Goal: Task Accomplishment & Management: Complete application form

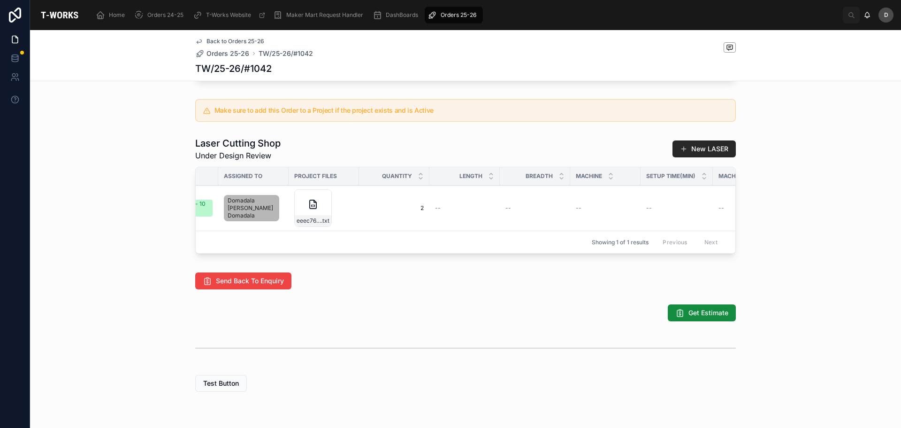
scroll to position [0, 414]
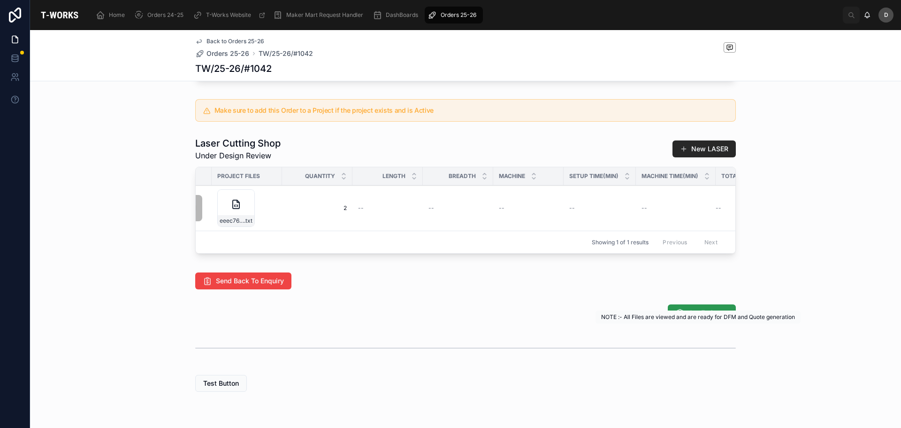
click at [680, 317] on icon at bounding box center [680, 312] width 9 height 9
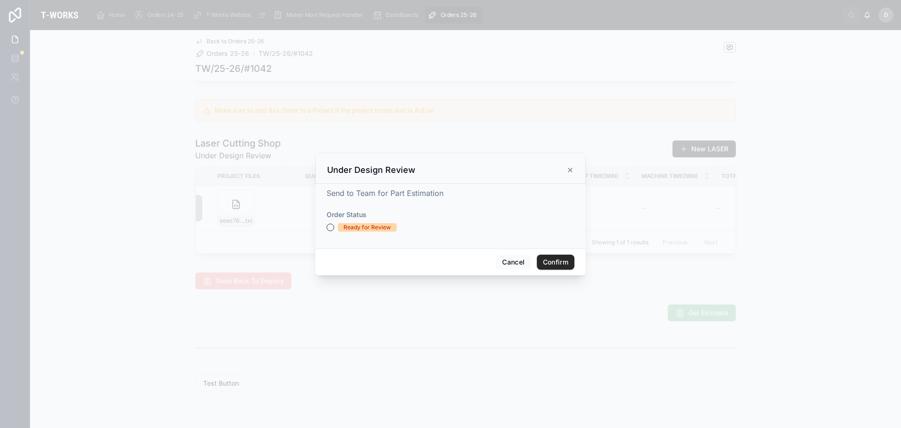
click at [354, 230] on div "Ready for Review" at bounding box center [367, 227] width 47 height 8
click at [334, 230] on button "Ready for Review" at bounding box center [331, 227] width 8 height 8
click at [553, 264] on button "Confirm" at bounding box center [556, 261] width 38 height 15
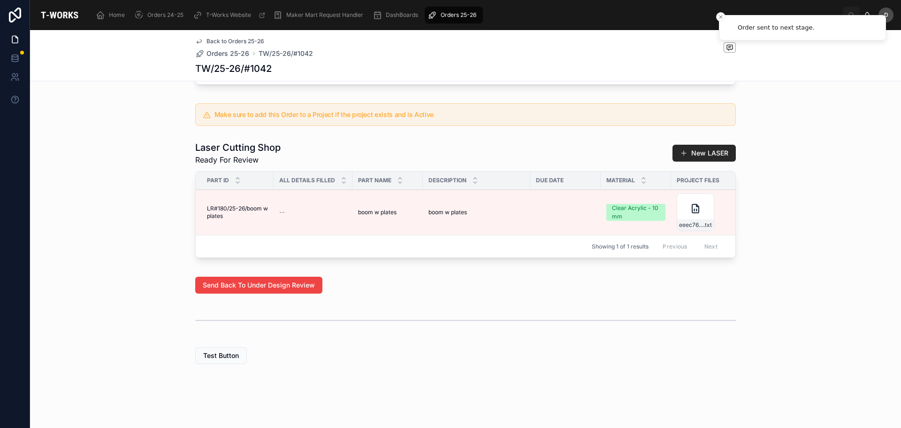
scroll to position [0, 510]
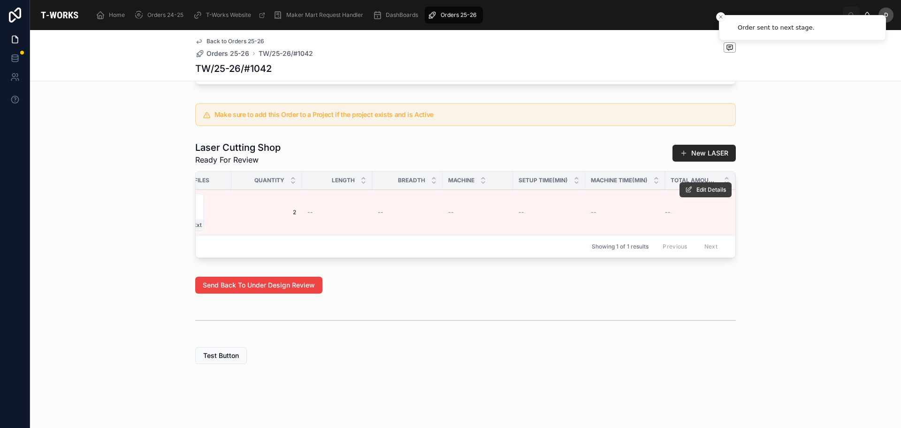
click at [700, 193] on span "Edit Details" at bounding box center [712, 190] width 30 height 8
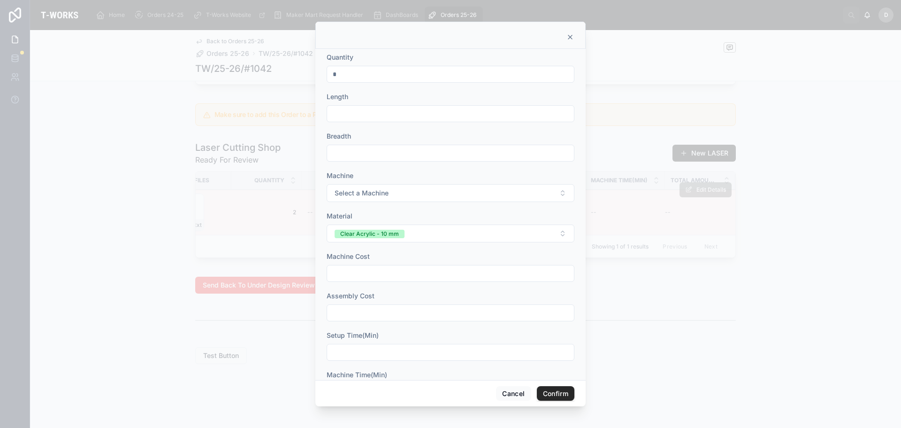
click at [417, 117] on input "text" at bounding box center [450, 113] width 247 height 13
type input "******"
click at [478, 156] on input "text" at bounding box center [450, 152] width 247 height 13
click at [381, 193] on span "Select a Machine" at bounding box center [362, 192] width 54 height 9
click at [395, 231] on div "Sill" at bounding box center [396, 230] width 8 height 8
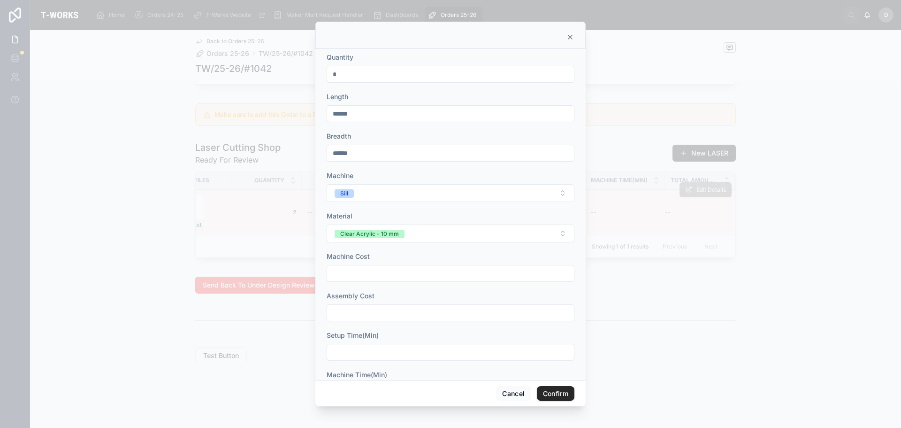
drag, startPoint x: 372, startPoint y: 158, endPoint x: 129, endPoint y: 88, distance: 253.1
click at [129, 88] on div "Quantity * Length ****** Breadth ****** Machine Sill Material Clear Acrylic - 1…" at bounding box center [450, 214] width 901 height 428
type input "******"
click at [449, 272] on input "text" at bounding box center [450, 273] width 247 height 13
click at [484, 234] on button "Clear Acrylic - 10 mm" at bounding box center [451, 233] width 248 height 18
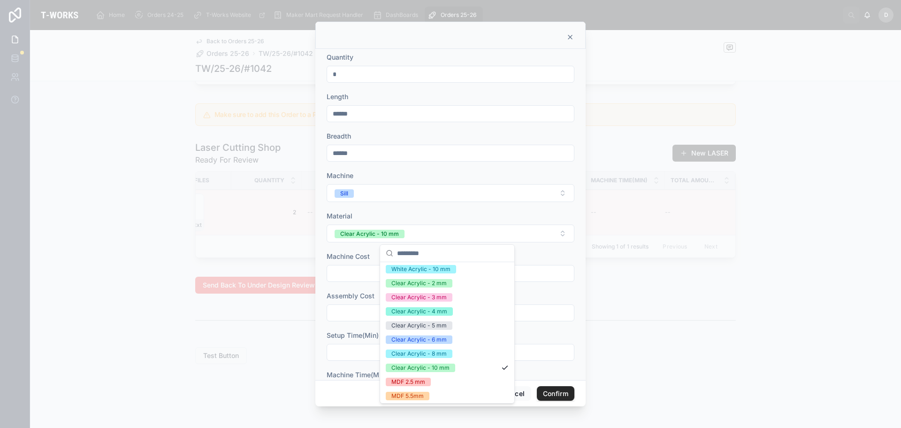
scroll to position [215, 0]
click at [436, 348] on div "Clear Acrylic - 8 mm" at bounding box center [419, 351] width 55 height 8
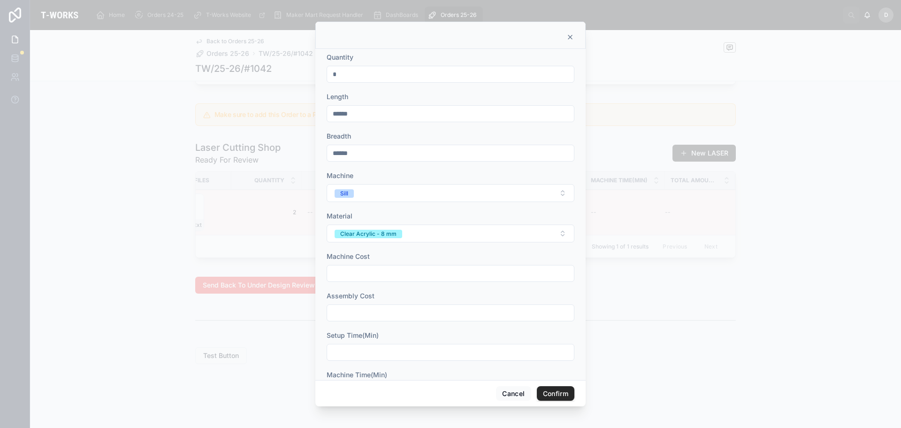
click at [372, 276] on input "text" at bounding box center [450, 273] width 247 height 13
type input "*"
click at [376, 319] on input "text" at bounding box center [450, 312] width 247 height 13
type input "*"
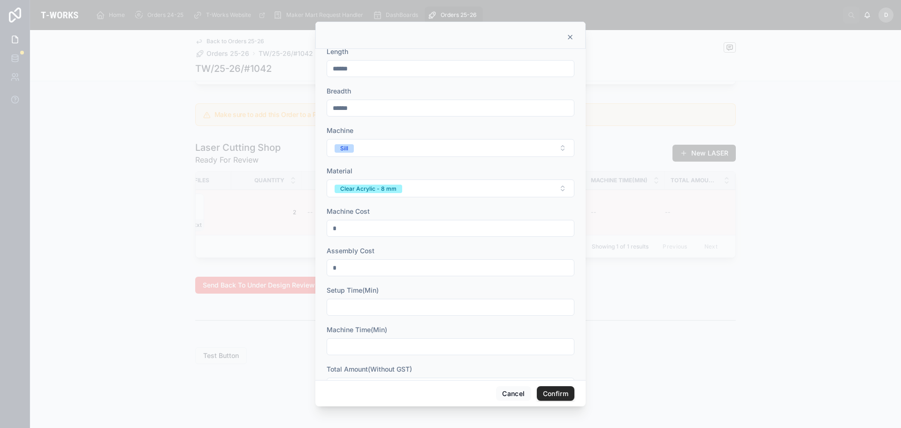
scroll to position [77, 0]
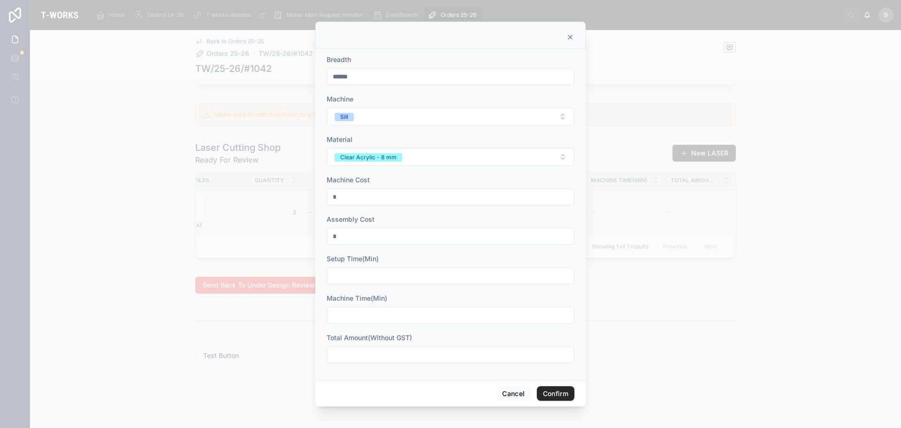
click at [370, 274] on input "text" at bounding box center [450, 275] width 247 height 13
click at [397, 280] on input "text" at bounding box center [450, 275] width 247 height 13
type input "**"
click at [389, 317] on input "text" at bounding box center [450, 314] width 247 height 13
type input "**"
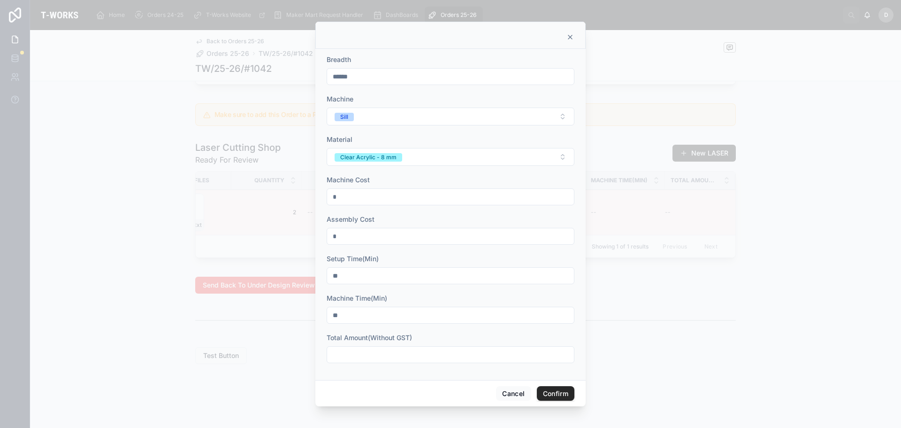
click at [431, 352] on input "text" at bounding box center [450, 354] width 247 height 13
click at [448, 350] on input "text" at bounding box center [450, 354] width 247 height 13
type input "********"
click at [555, 331] on form "Quantity * Length ****** Breadth ****** Machine Sill Material Clear Acrylic - 8…" at bounding box center [451, 174] width 248 height 396
click at [558, 393] on button "Confirm" at bounding box center [556, 393] width 38 height 15
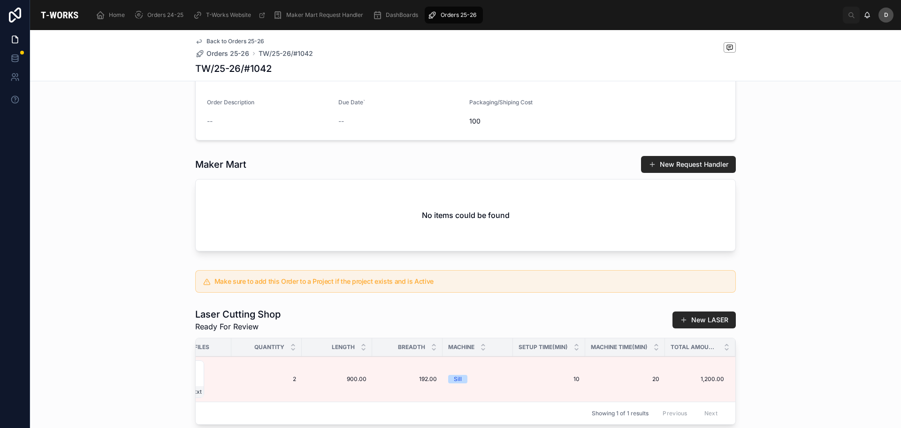
scroll to position [393, 0]
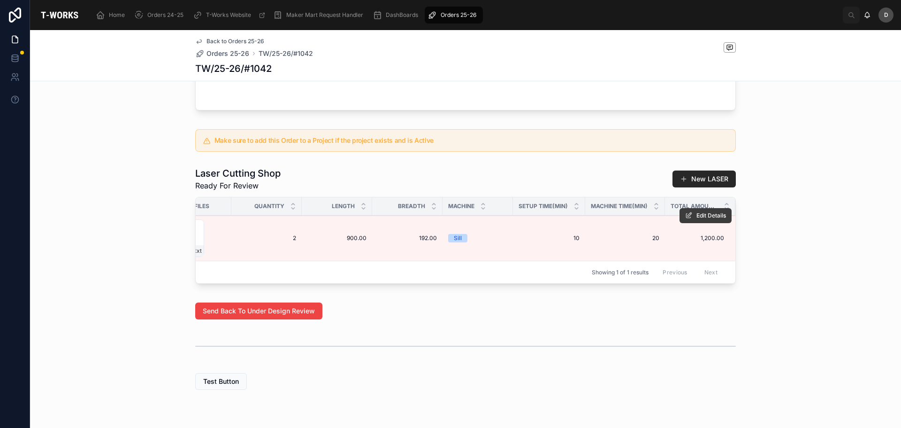
click at [697, 219] on span "Edit Details" at bounding box center [712, 216] width 30 height 8
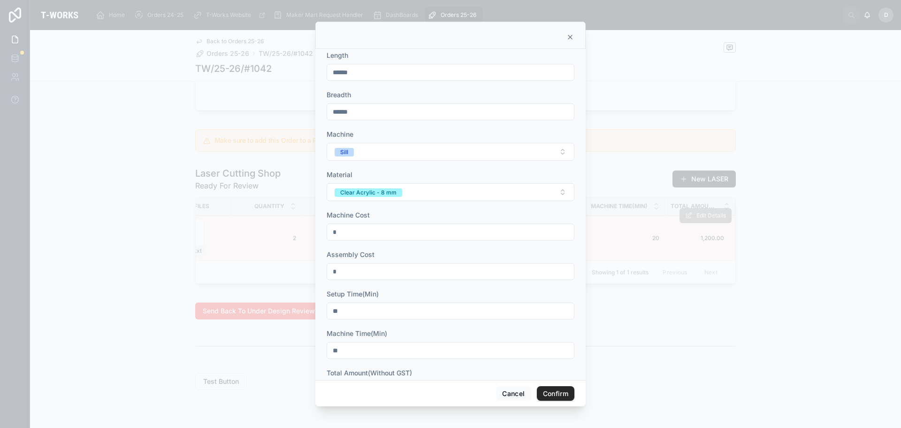
scroll to position [77, 0]
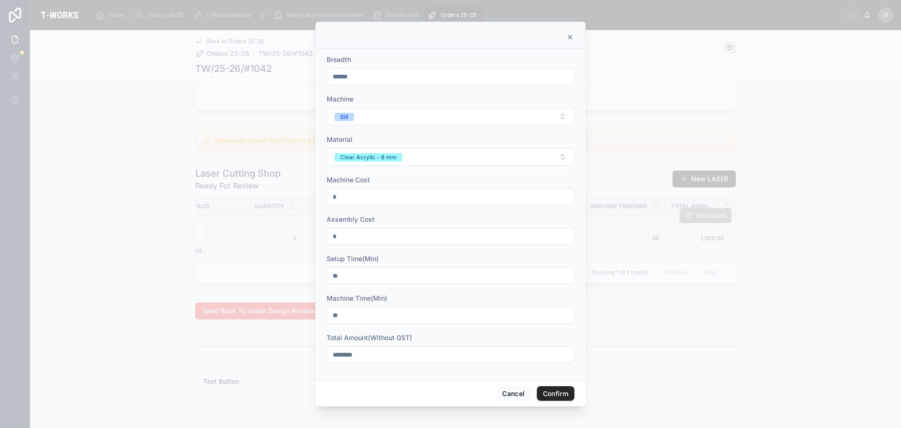
click at [416, 362] on div "********" at bounding box center [451, 354] width 248 height 17
drag, startPoint x: 416, startPoint y: 354, endPoint x: 133, endPoint y: 344, distance: 283.8
click at [133, 344] on div "Quantity * Length ****** Breadth ****** Machine Sill Material Clear Acrylic - 8…" at bounding box center [450, 214] width 901 height 428
type input "********"
click at [539, 390] on button "Confirm" at bounding box center [556, 393] width 38 height 15
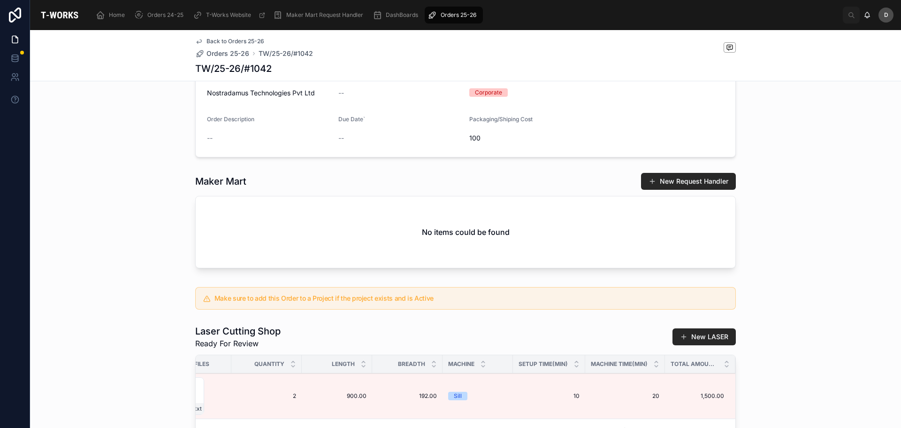
scroll to position [423, 0]
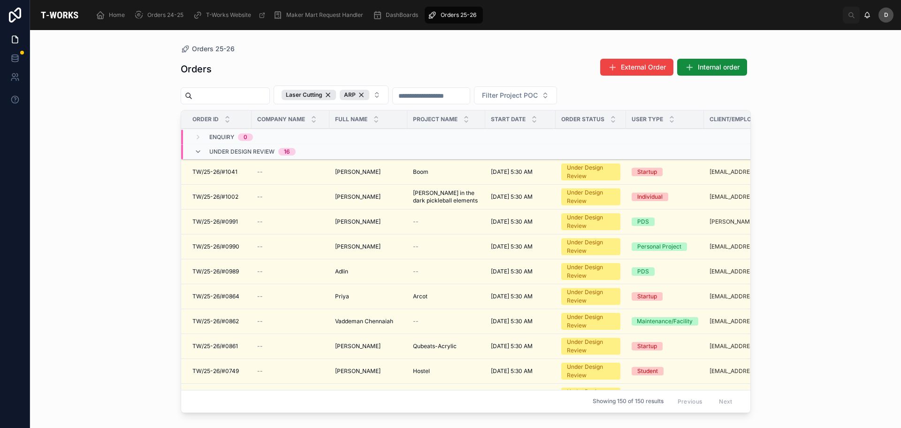
click at [379, 168] on div "[PERSON_NAME]" at bounding box center [368, 172] width 67 height 8
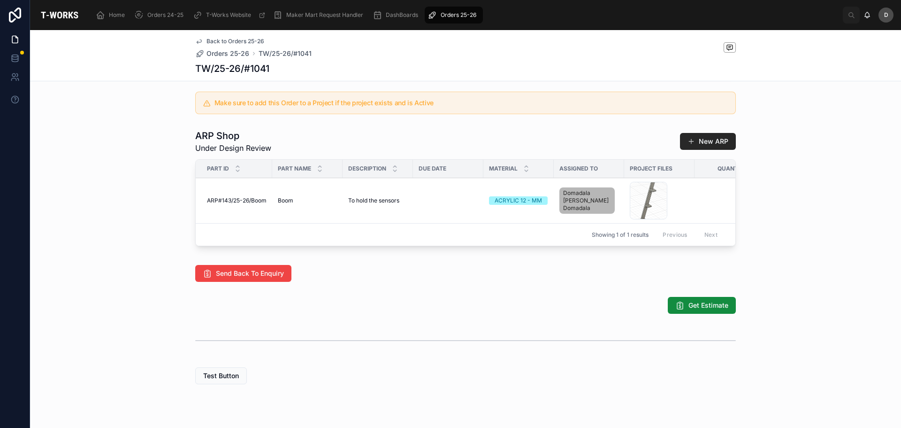
scroll to position [0, 464]
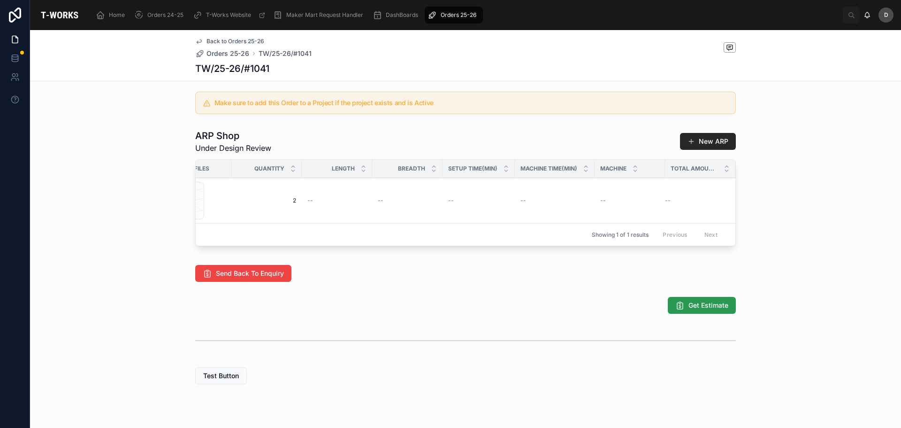
click at [700, 310] on span "Get Estimate" at bounding box center [709, 304] width 40 height 9
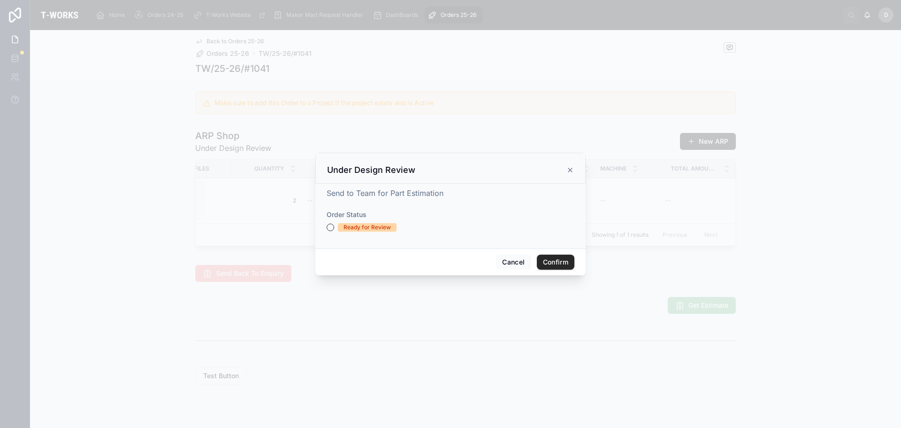
click at [355, 232] on form "Order Status Ready for Review" at bounding box center [451, 225] width 248 height 31
click at [359, 228] on div "Ready for Review" at bounding box center [367, 227] width 47 height 8
click at [334, 228] on button "Ready for Review" at bounding box center [331, 227] width 8 height 8
click at [552, 259] on button "Confirm" at bounding box center [556, 261] width 38 height 15
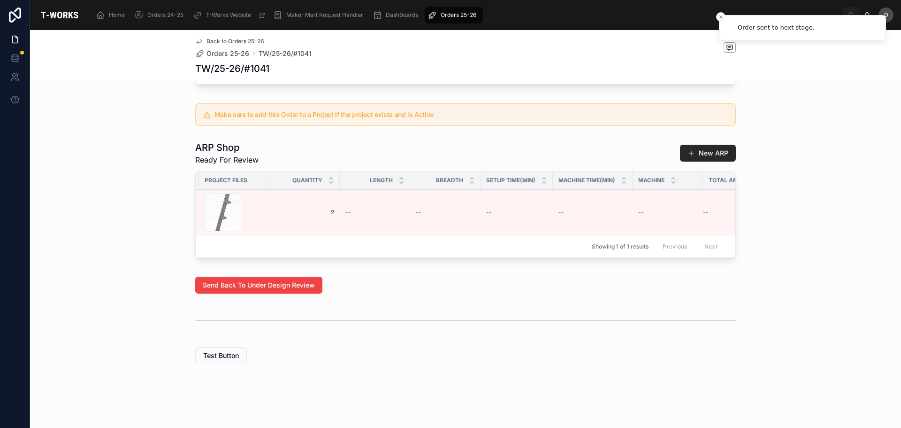
scroll to position [0, 472]
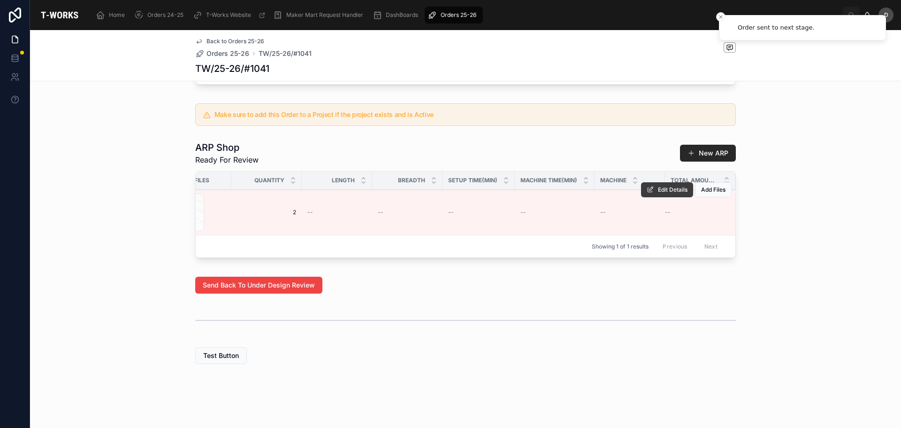
click at [658, 187] on button "Edit Details" at bounding box center [667, 189] width 52 height 15
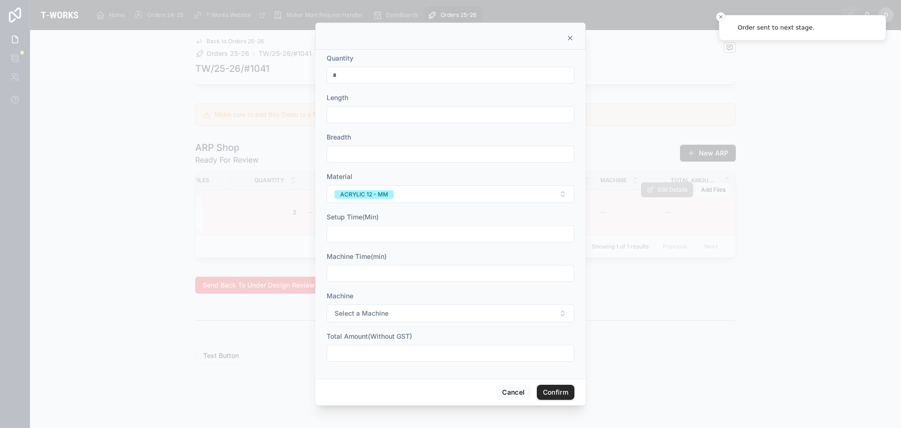
click at [373, 114] on input "text" at bounding box center [450, 114] width 247 height 13
type input "***"
click at [400, 158] on input "text" at bounding box center [450, 153] width 247 height 13
type input "*"
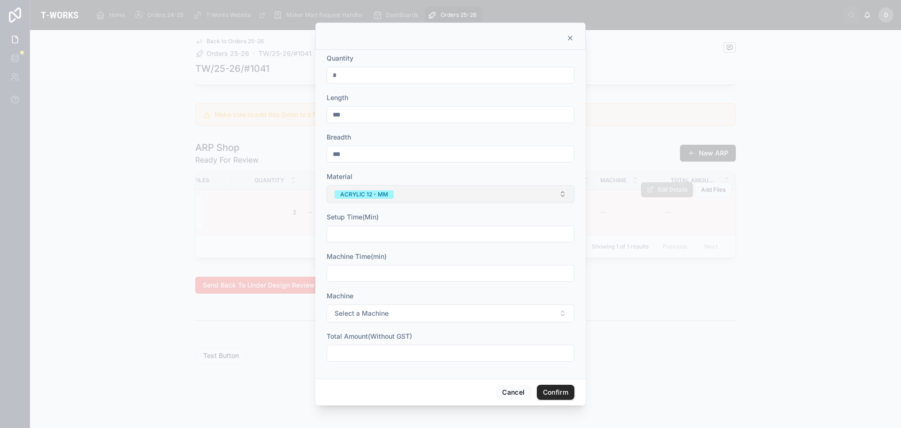
type input "***"
click at [502, 189] on button "ACRYLIC 12 - MM" at bounding box center [451, 194] width 248 height 18
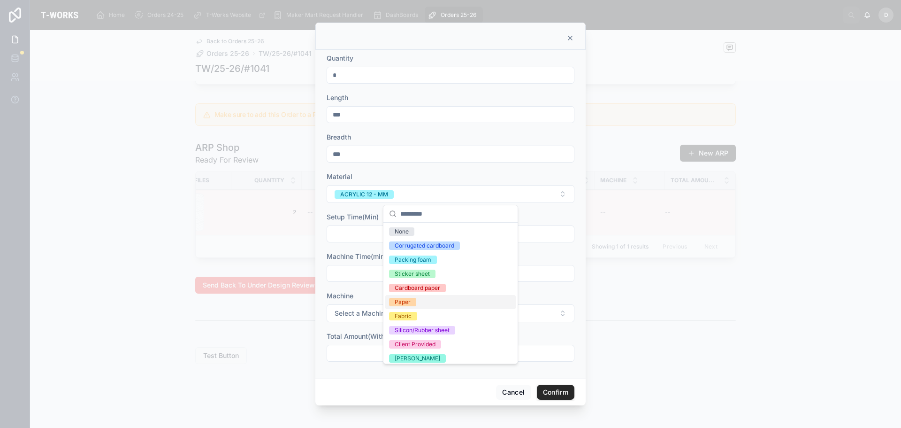
scroll to position [46, 0]
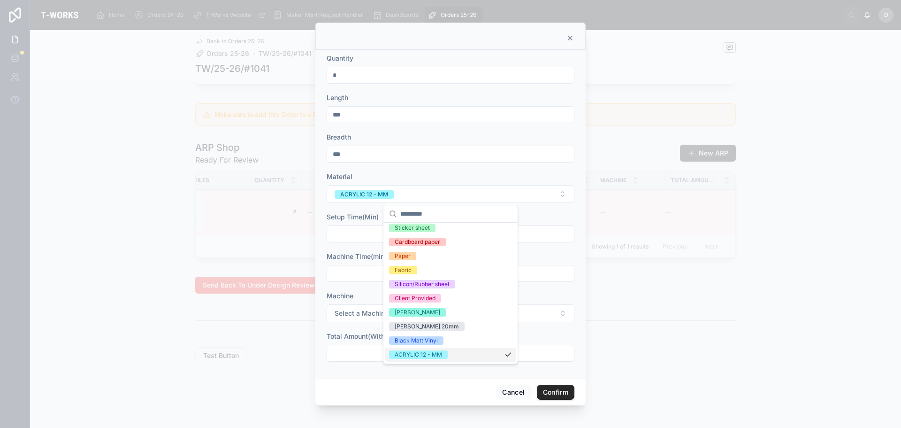
click at [430, 358] on div "ACRYLIC 12 - MM" at bounding box center [418, 354] width 47 height 8
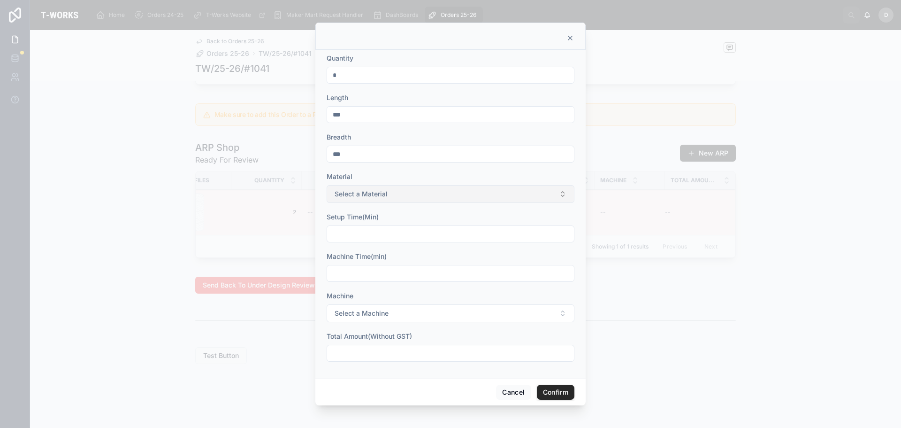
click at [400, 197] on button "Select a Material" at bounding box center [451, 194] width 248 height 18
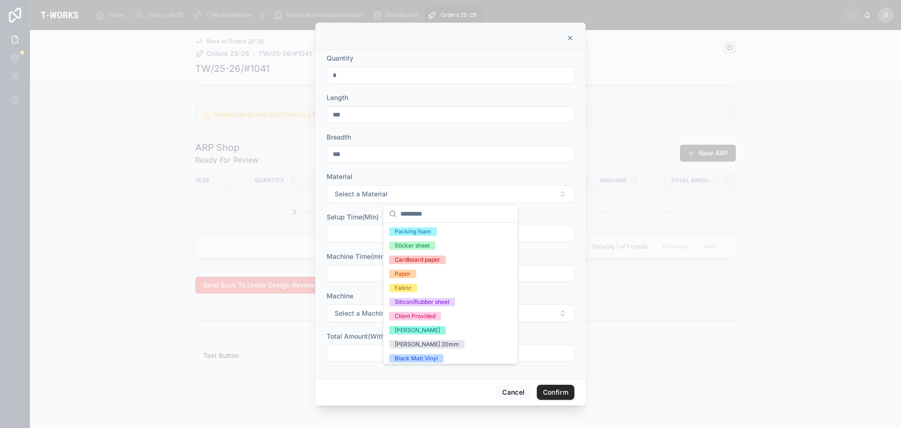
scroll to position [0, 0]
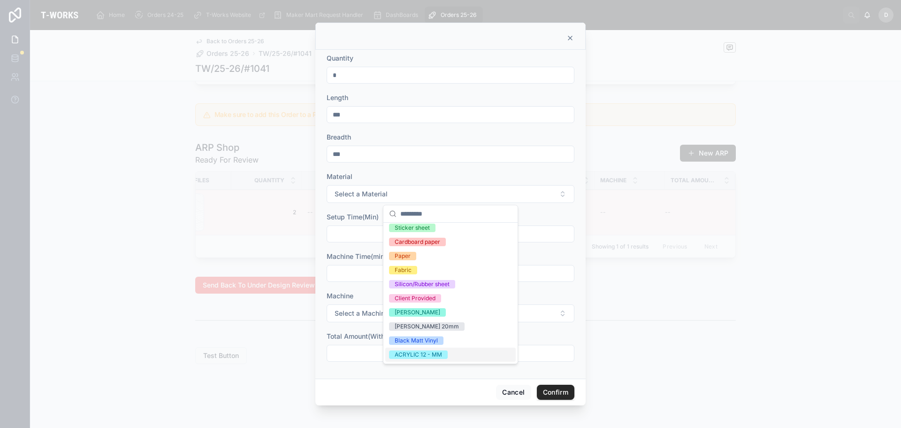
click at [431, 355] on div "ACRYLIC 12 - MM" at bounding box center [418, 354] width 47 height 8
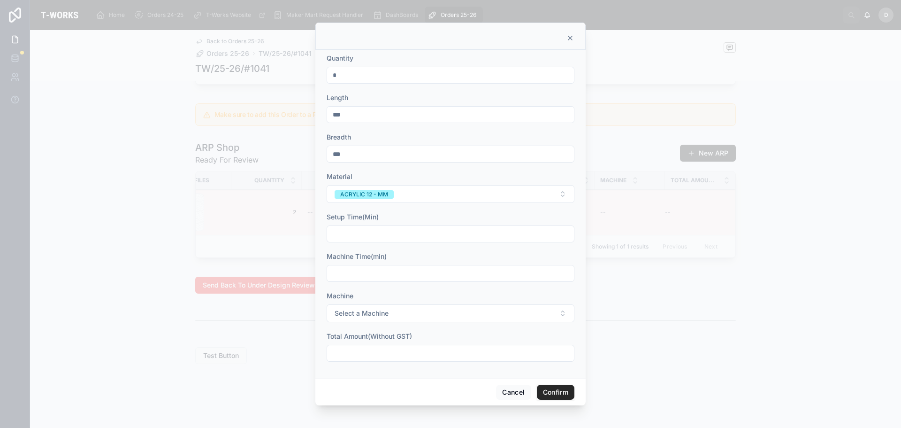
click at [559, 386] on button "Confirm" at bounding box center [556, 392] width 38 height 15
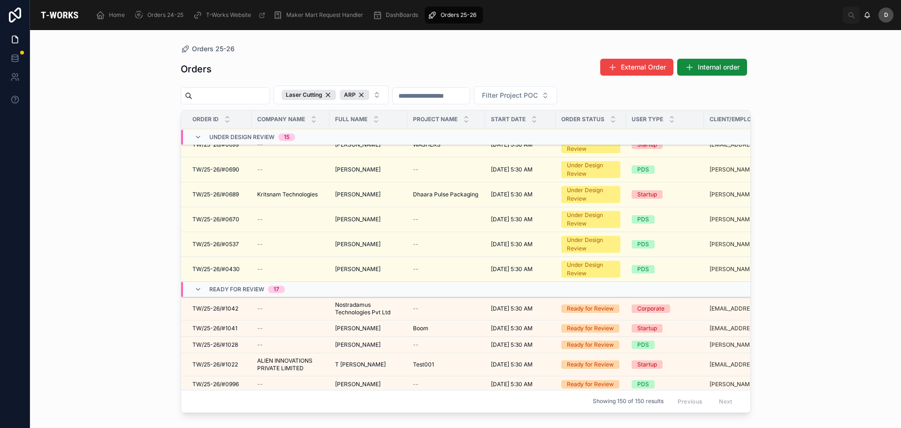
scroll to position [293, 0]
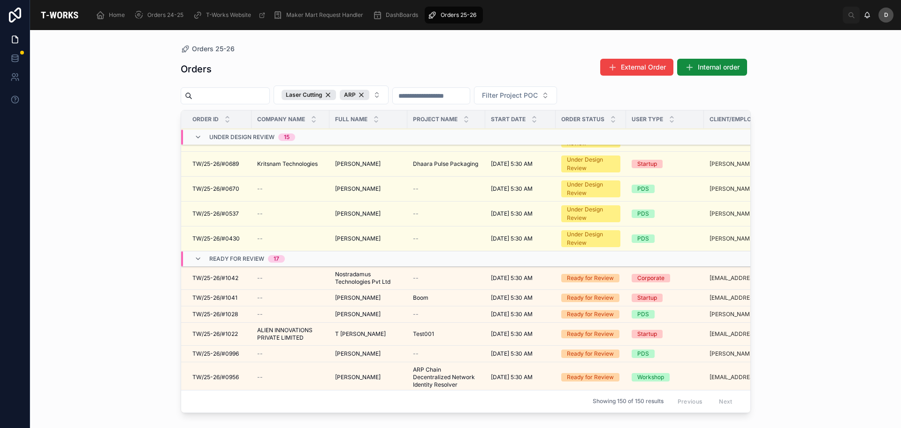
click at [373, 278] on span "Nostradamus Technologies Pvt Ltd" at bounding box center [368, 277] width 67 height 15
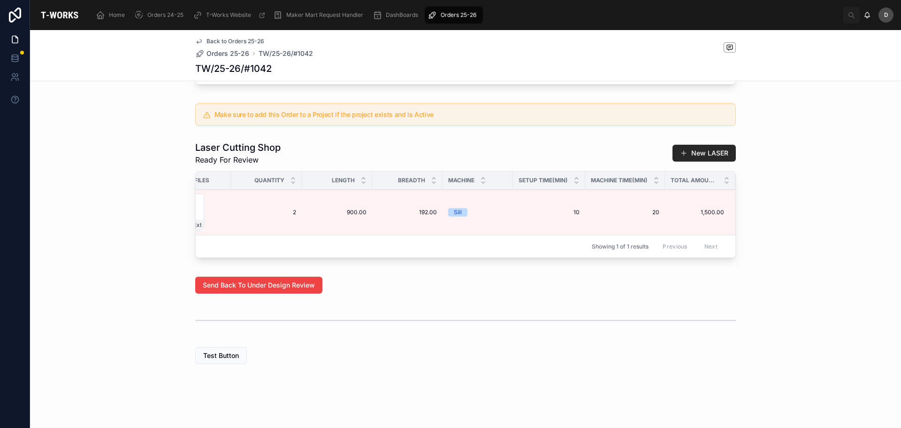
scroll to position [346, 0]
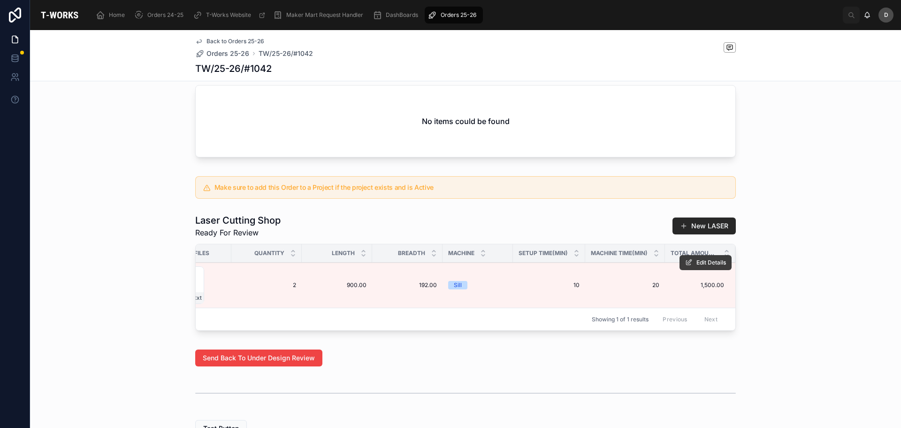
click at [719, 266] on span "Edit Details" at bounding box center [712, 263] width 30 height 8
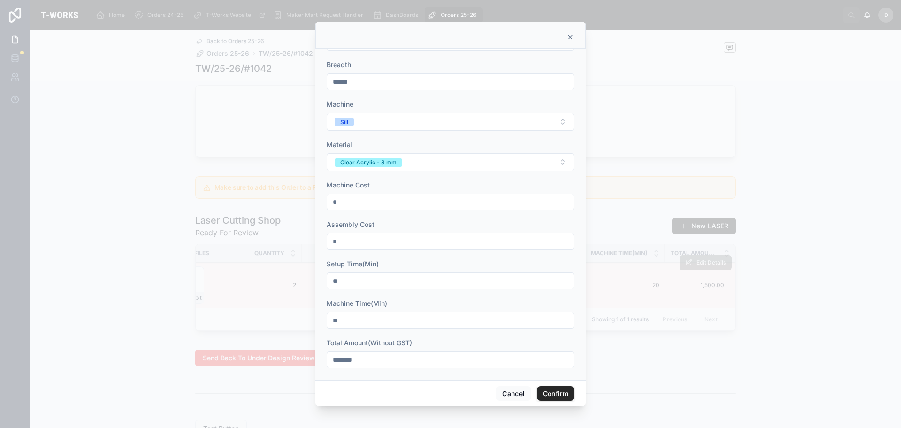
scroll to position [77, 0]
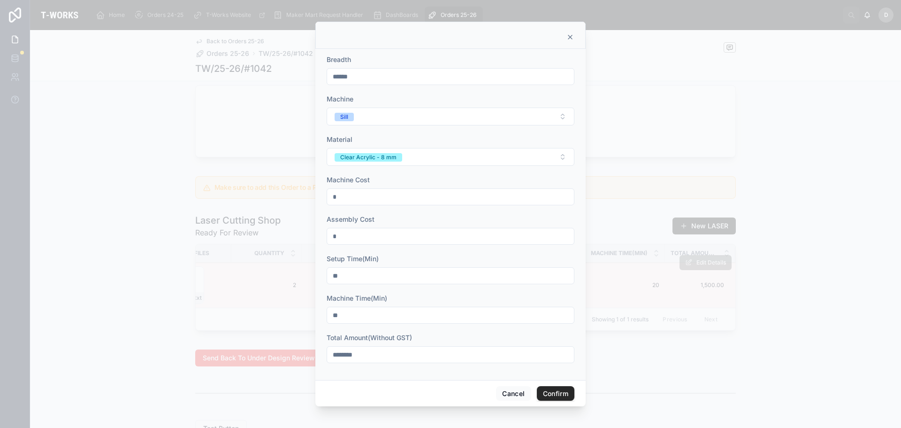
drag, startPoint x: 403, startPoint y: 360, endPoint x: 151, endPoint y: 328, distance: 254.2
click at [151, 328] on div "Quantity * Length ****** Breadth ****** Machine Sill Material Clear Acrylic - 8…" at bounding box center [450, 214] width 901 height 428
type input "********"
click at [556, 393] on button "Confirm" at bounding box center [556, 393] width 38 height 15
